Goal: Information Seeking & Learning: Understand process/instructions

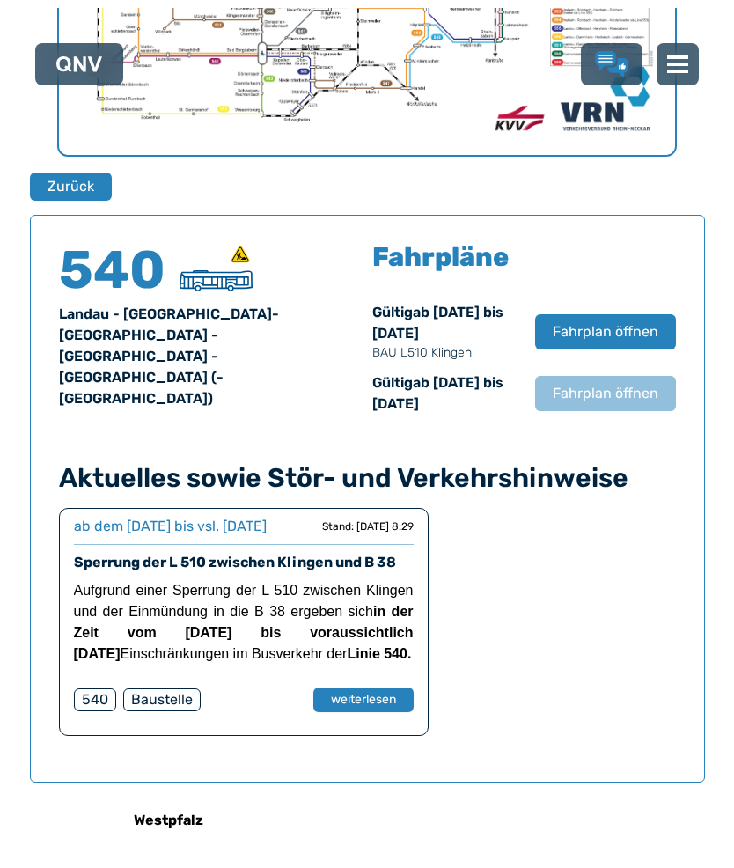
scroll to position [956, 0]
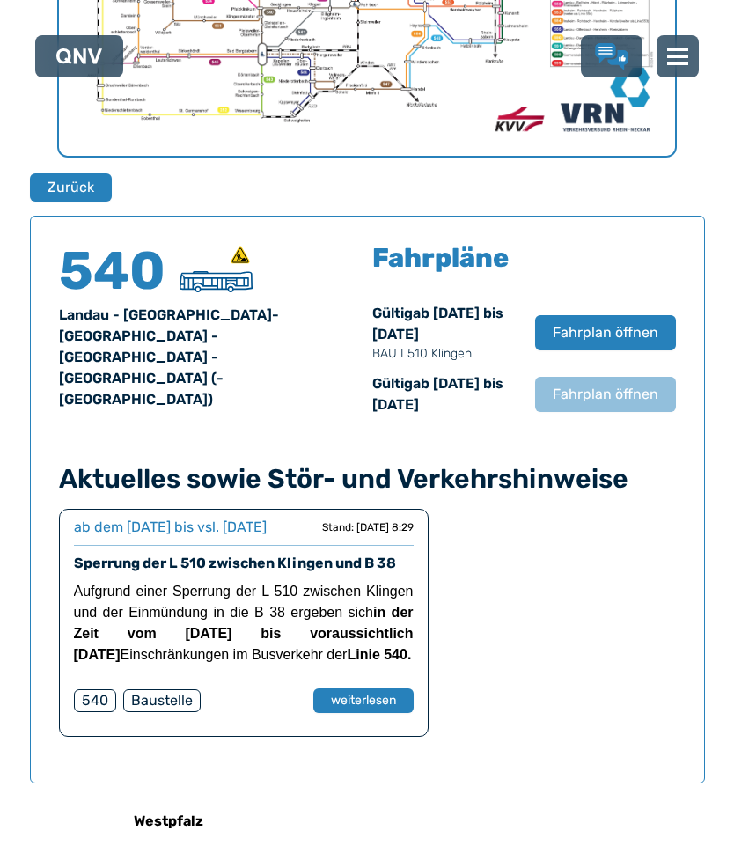
click at [120, 285] on h4 "540" at bounding box center [112, 271] width 106 height 53
click at [609, 394] on span "Fahrplan öffnen" at bounding box center [606, 394] width 106 height 21
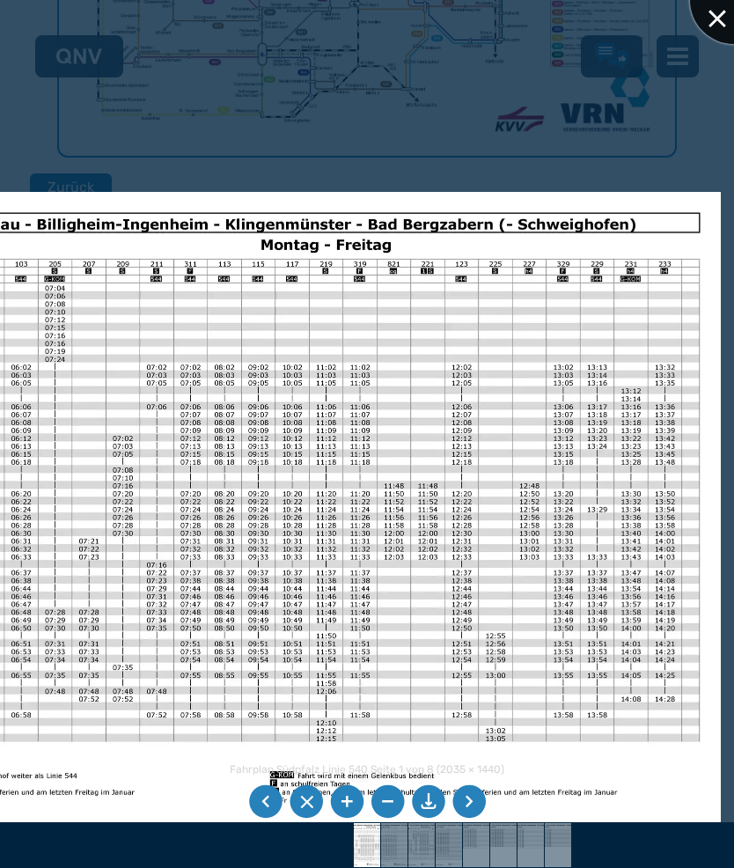
click at [723, 23] on div at bounding box center [734, 0] width 88 height 88
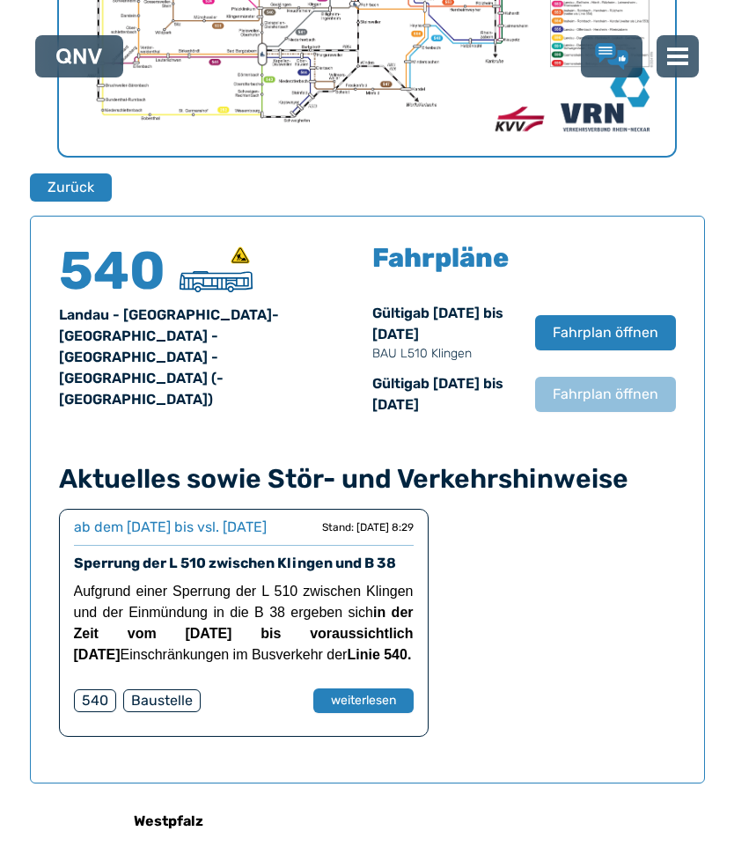
click at [126, 290] on h4 "540" at bounding box center [112, 271] width 106 height 53
click at [592, 393] on span "Fahrplan öffnen" at bounding box center [606, 394] width 106 height 21
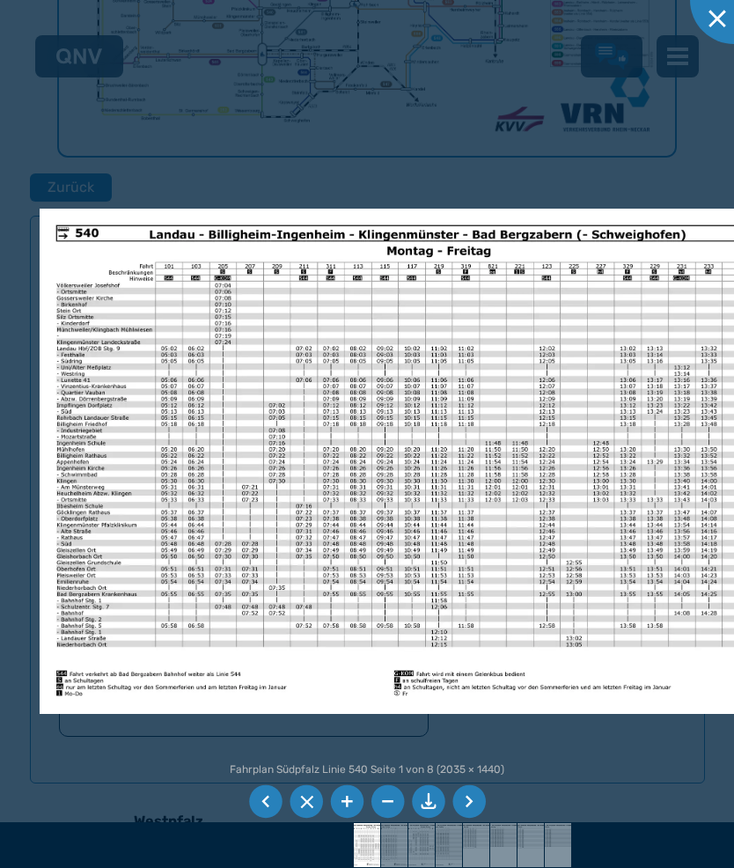
click at [573, 488] on img at bounding box center [397, 461] width 714 height 505
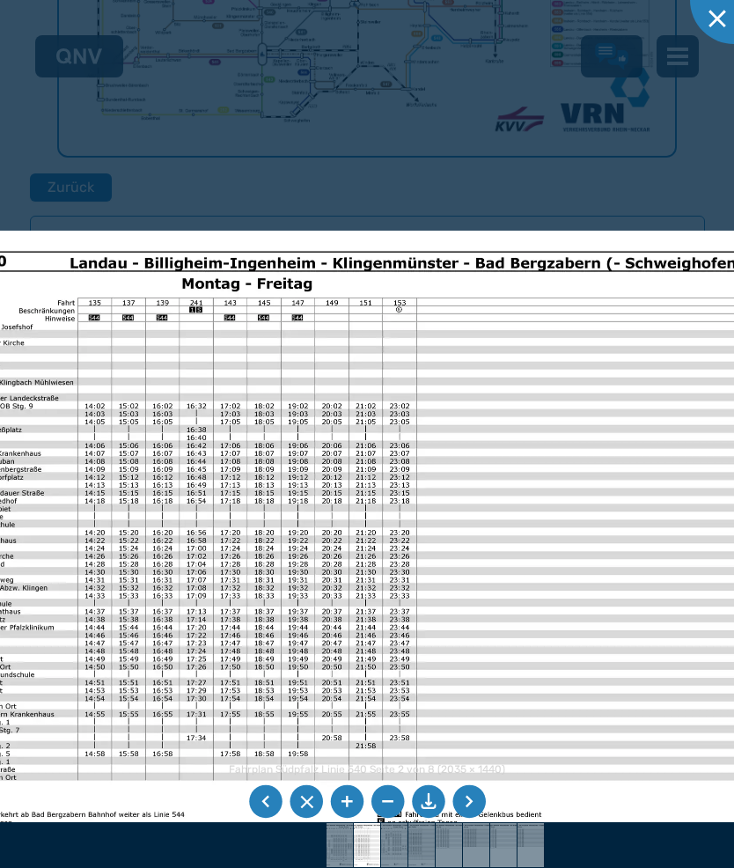
click at [539, 118] on div at bounding box center [367, 434] width 734 height 868
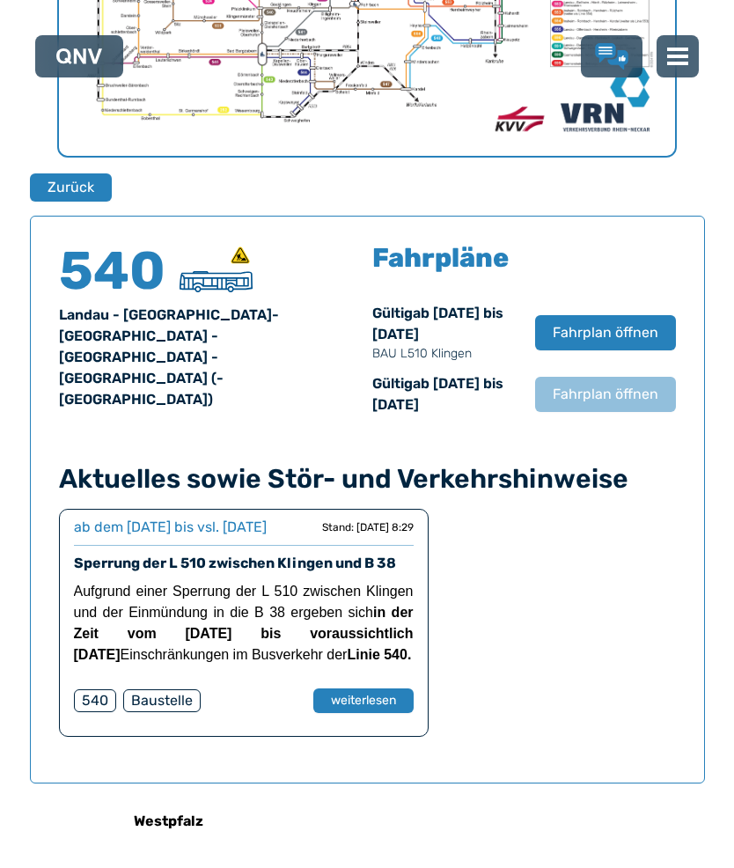
click at [599, 327] on span "Fahrplan öffnen" at bounding box center [606, 332] width 106 height 21
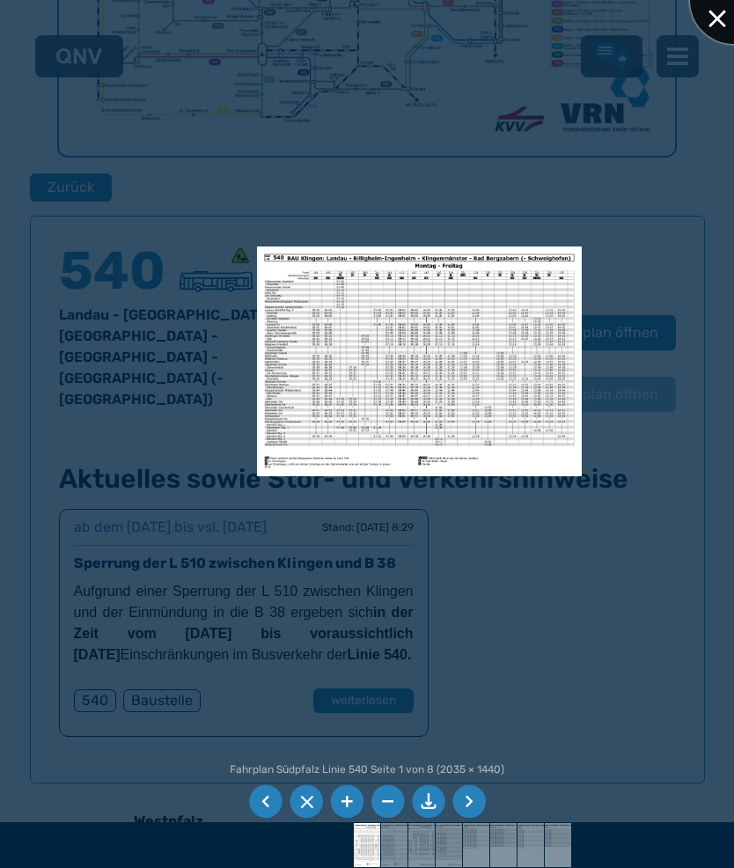
click at [723, 20] on div at bounding box center [734, 0] width 88 height 88
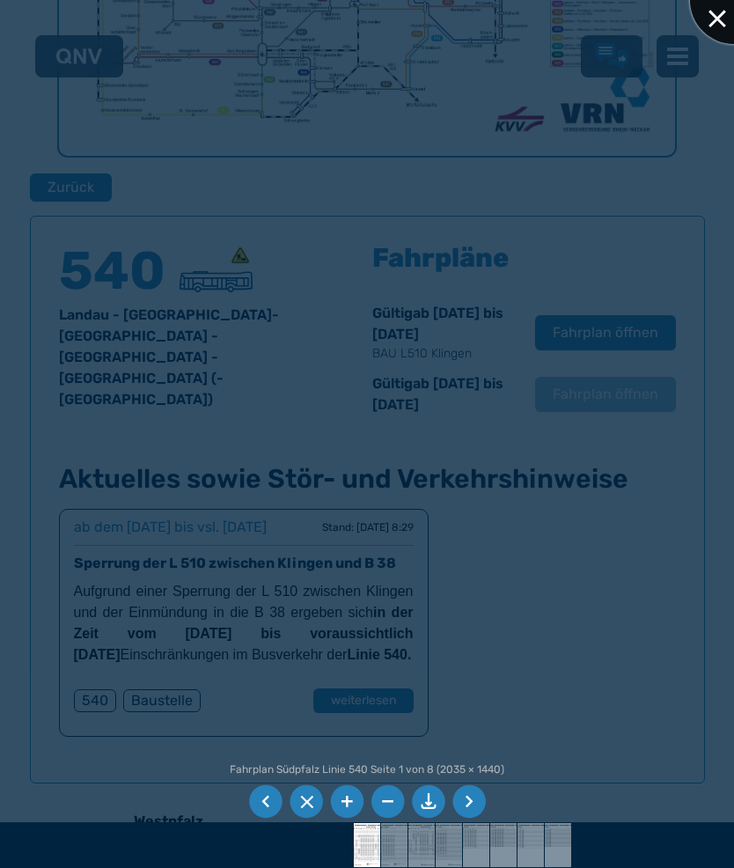
click at [723, 17] on div at bounding box center [734, 0] width 88 height 88
click at [475, 367] on div at bounding box center [367, 434] width 734 height 868
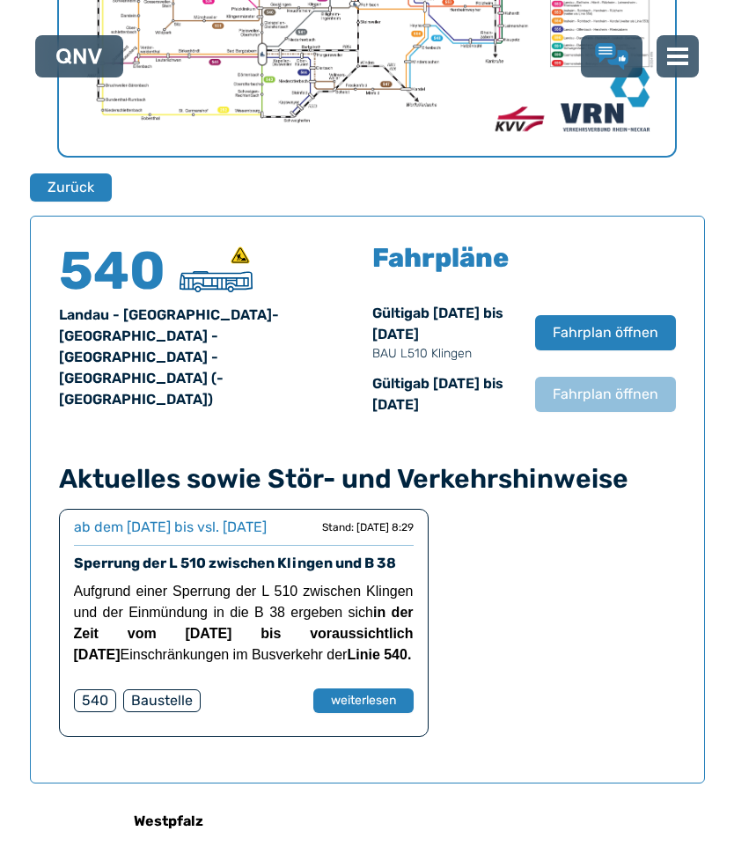
click at [603, 398] on span "Fahrplan öffnen" at bounding box center [606, 394] width 106 height 21
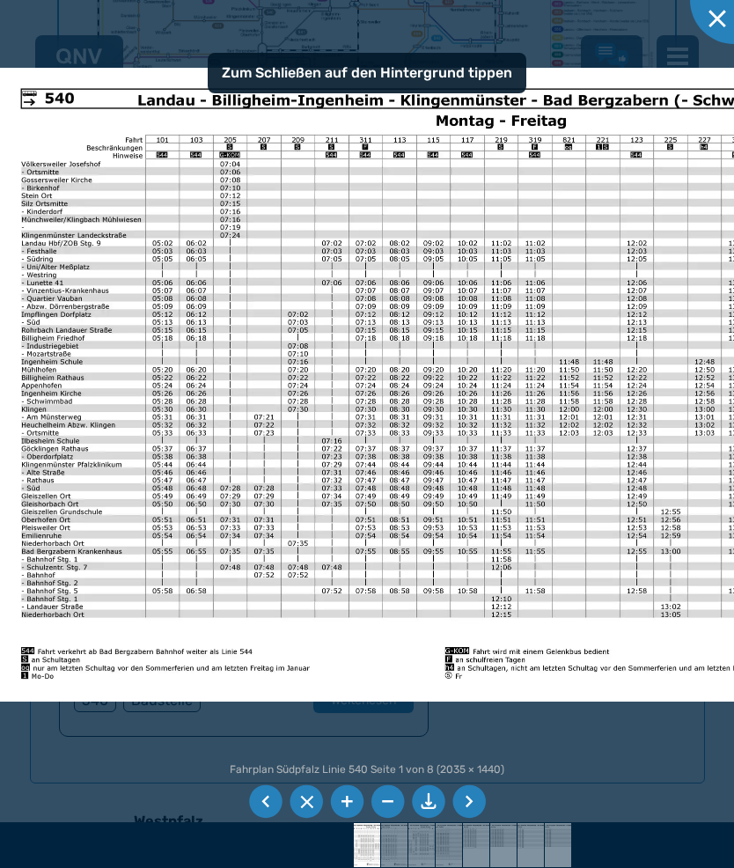
click at [466, 819] on li at bounding box center [468, 801] width 33 height 33
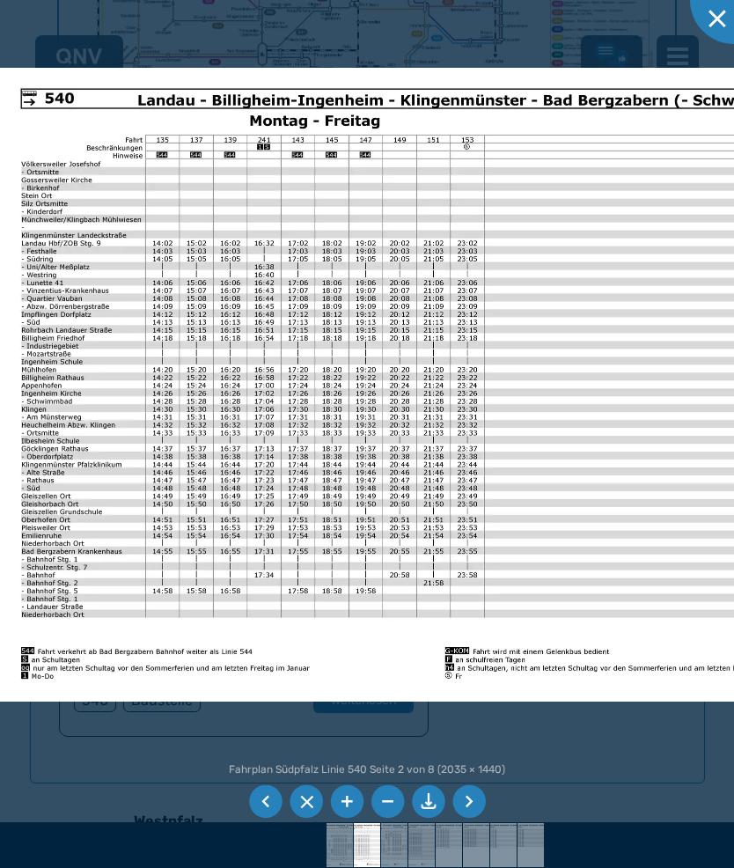
click at [478, 819] on li at bounding box center [468, 801] width 33 height 33
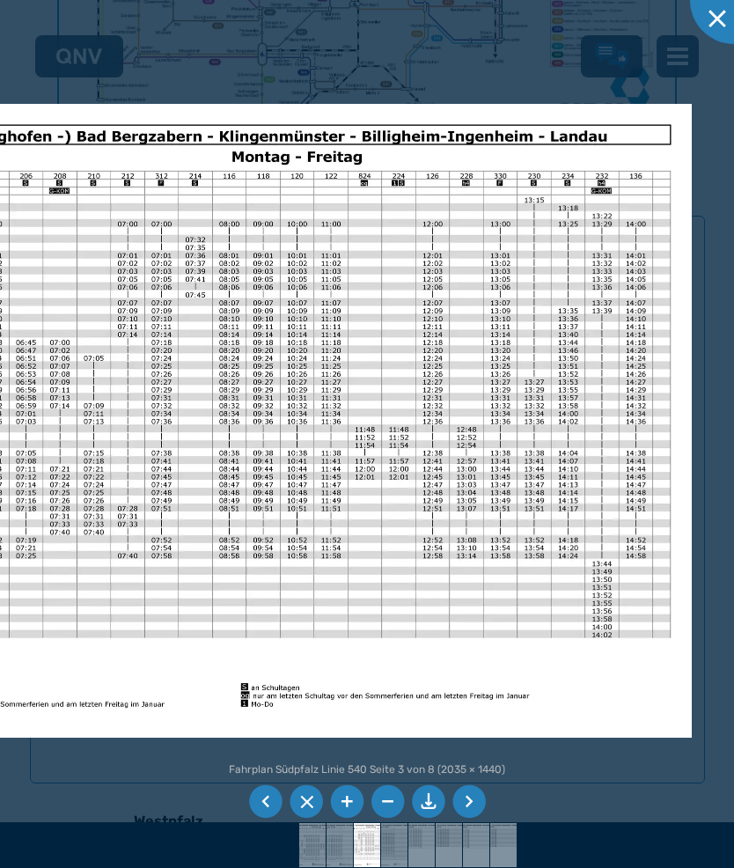
click at [476, 819] on li at bounding box center [468, 801] width 33 height 33
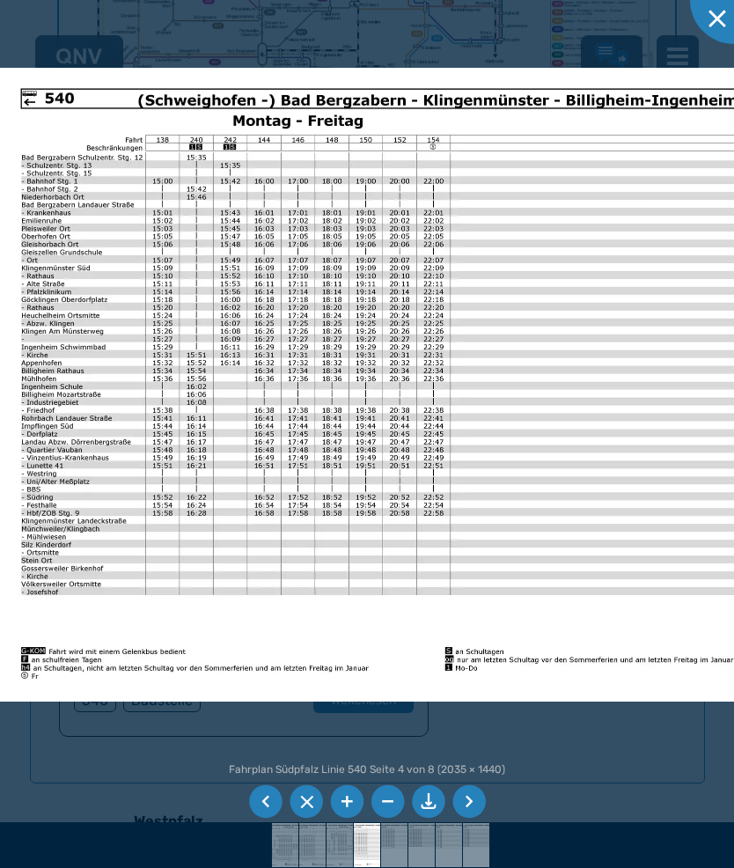
click at [538, 555] on img at bounding box center [448, 385] width 896 height 634
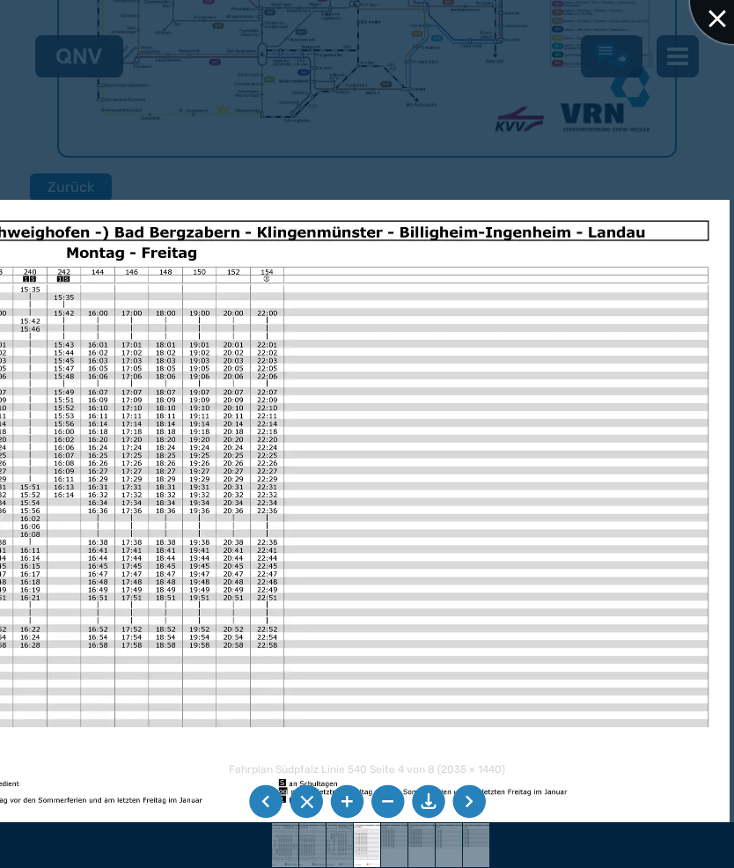
click at [723, 17] on div at bounding box center [734, 0] width 88 height 88
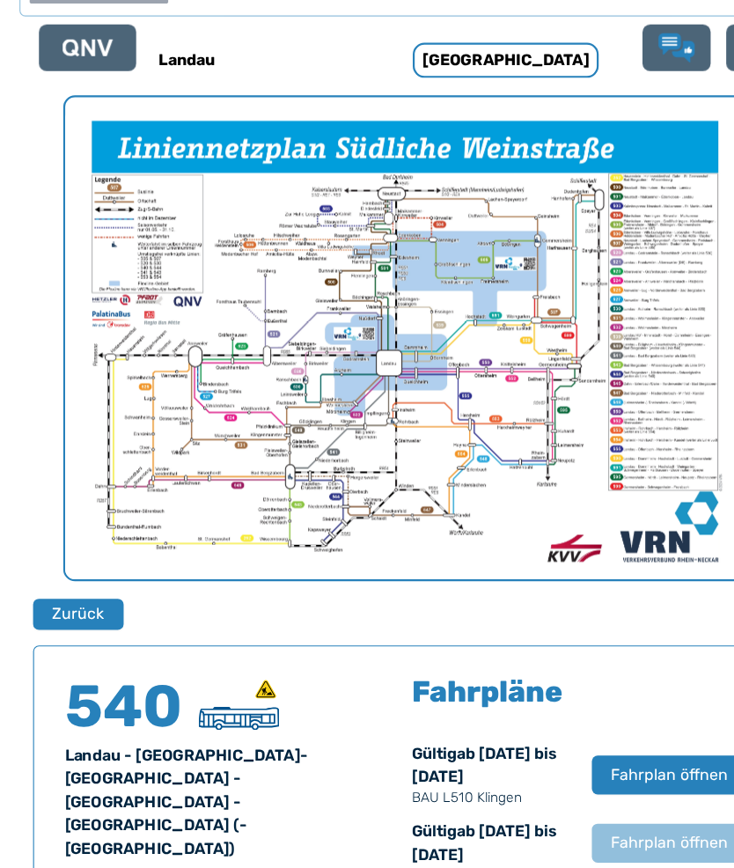
scroll to position [597, 0]
